Goal: Information Seeking & Learning: Learn about a topic

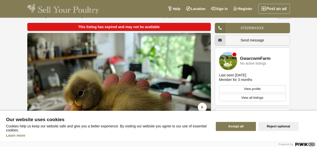
scroll to position [10, 0]
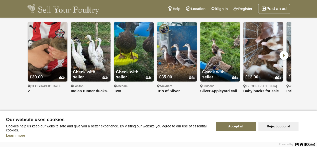
scroll to position [452, 0]
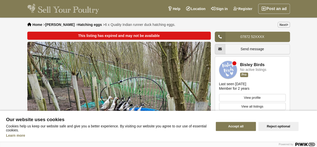
click at [78, 25] on span "Hatching eggs" at bounding box center [90, 25] width 24 height 4
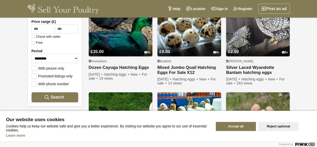
scroll to position [90, 0]
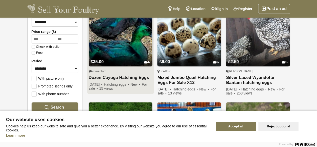
click at [123, 40] on img at bounding box center [121, 35] width 64 height 64
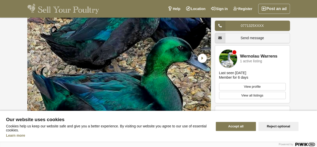
scroll to position [50, 0]
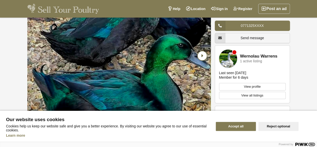
click at [205, 56] on icon "Next slide" at bounding box center [202, 55] width 9 height 9
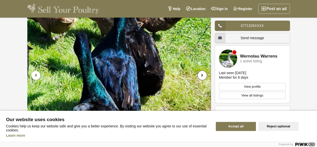
scroll to position [30, 0]
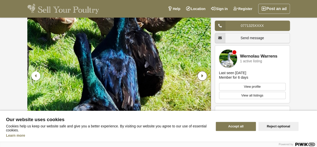
click at [205, 74] on icon "Next slide" at bounding box center [202, 75] width 9 height 9
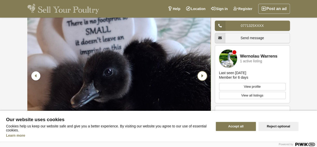
click at [205, 74] on icon "Next slide" at bounding box center [202, 75] width 9 height 9
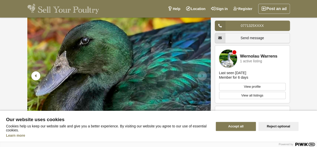
click at [205, 74] on icon "Next slide" at bounding box center [202, 75] width 9 height 9
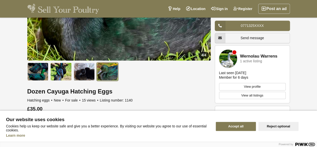
scroll to position [120, 0]
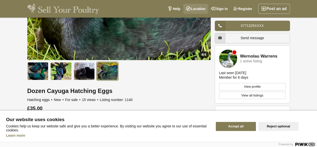
click at [194, 13] on link "Location" at bounding box center [195, 9] width 25 height 10
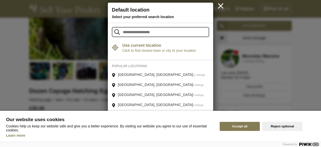
click at [220, 9] on icon at bounding box center [221, 6] width 9 height 9
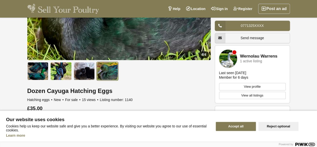
scroll to position [0, 0]
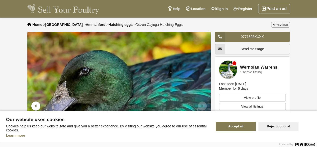
click at [35, 25] on span "Home" at bounding box center [38, 25] width 10 height 4
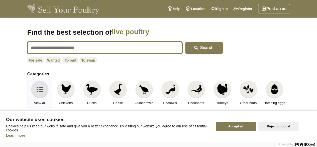
click at [54, 48] on input "text" at bounding box center [104, 48] width 155 height 12
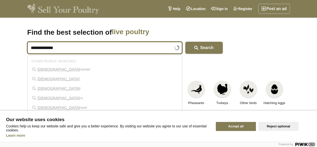
type input "**********"
click at [185, 42] on button "Search" at bounding box center [204, 48] width 38 height 12
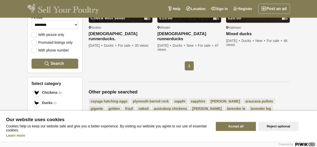
scroll to position [151, 0]
